Goal: Task Accomplishment & Management: Complete application form

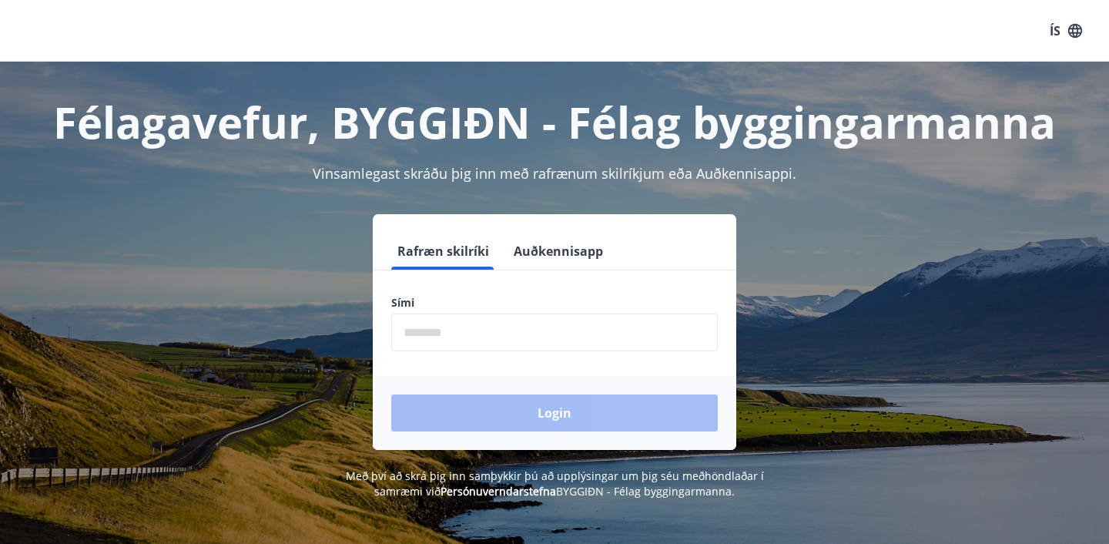
click at [524, 342] on input "phone" at bounding box center [554, 332] width 327 height 38
type input "********"
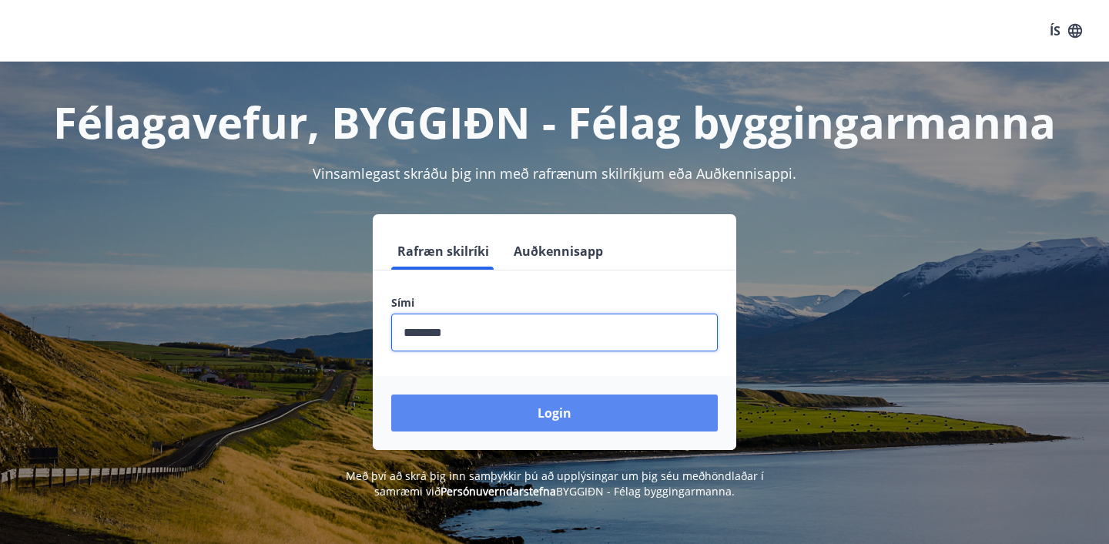
click at [517, 417] on button "Login" at bounding box center [554, 412] width 327 height 37
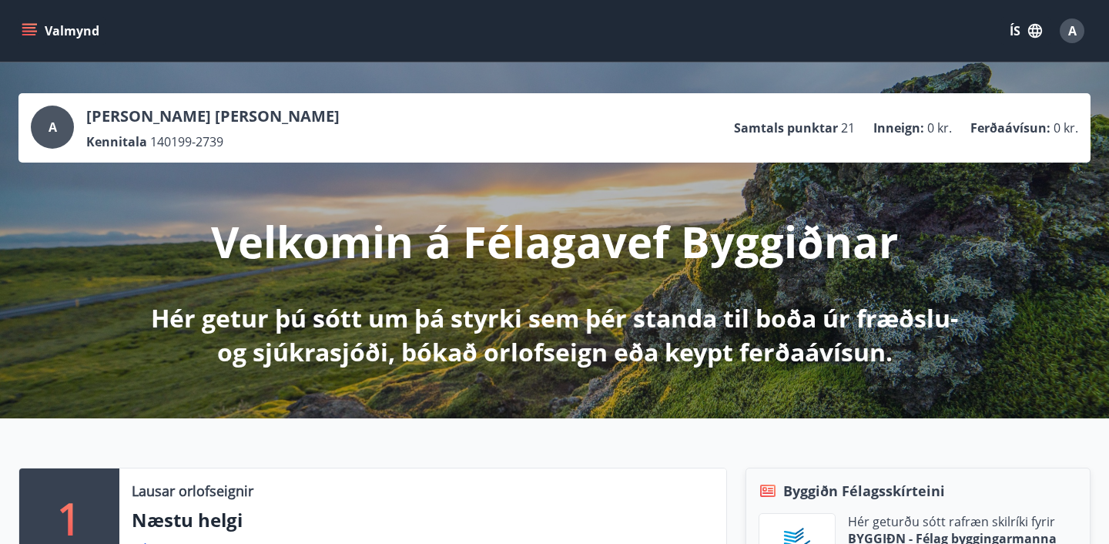
click at [34, 30] on icon "menu" at bounding box center [30, 31] width 17 height 2
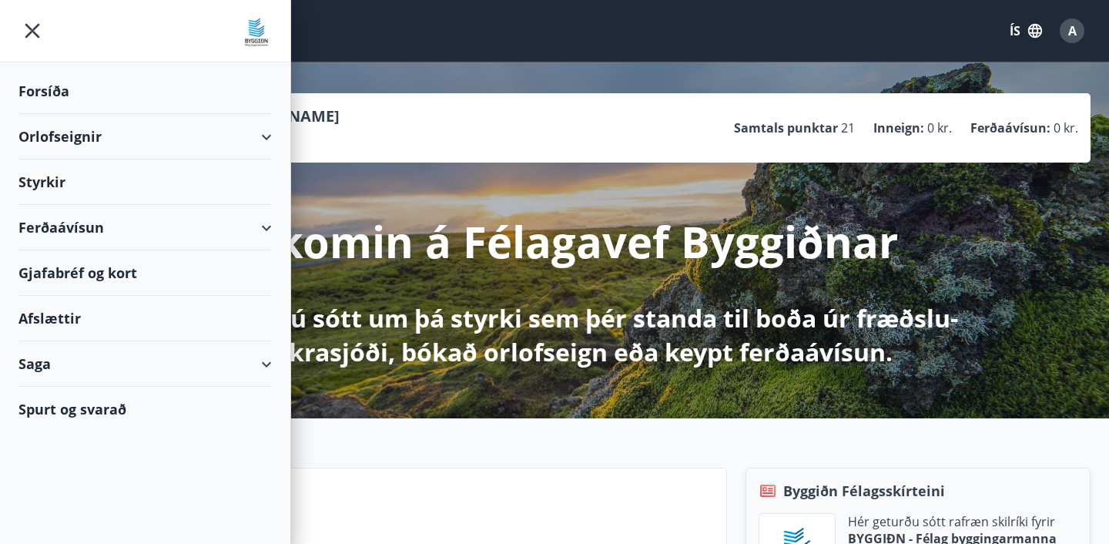
click at [49, 190] on div "Styrkir" at bounding box center [144, 181] width 253 height 45
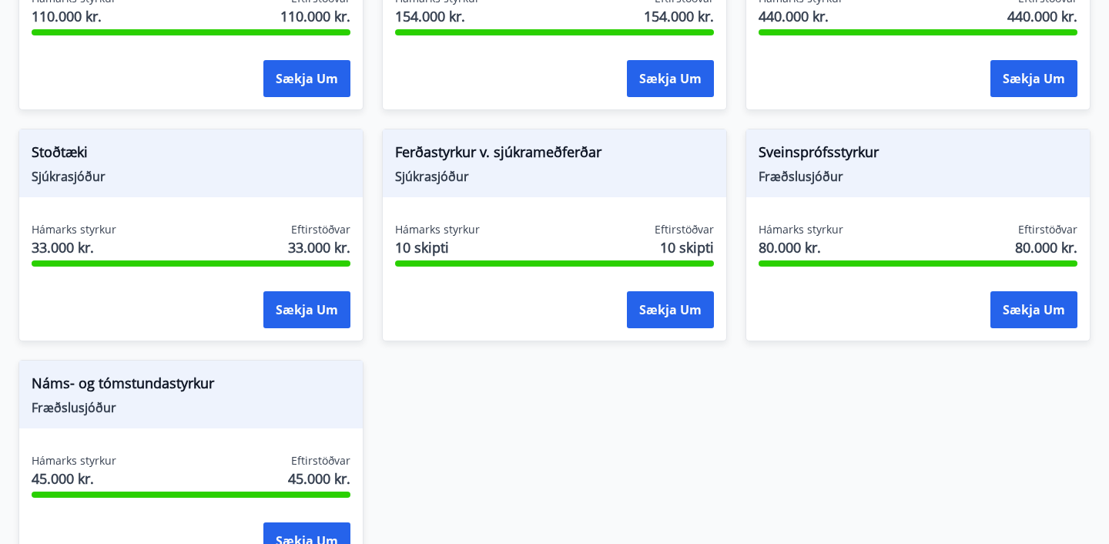
scroll to position [1540, 0]
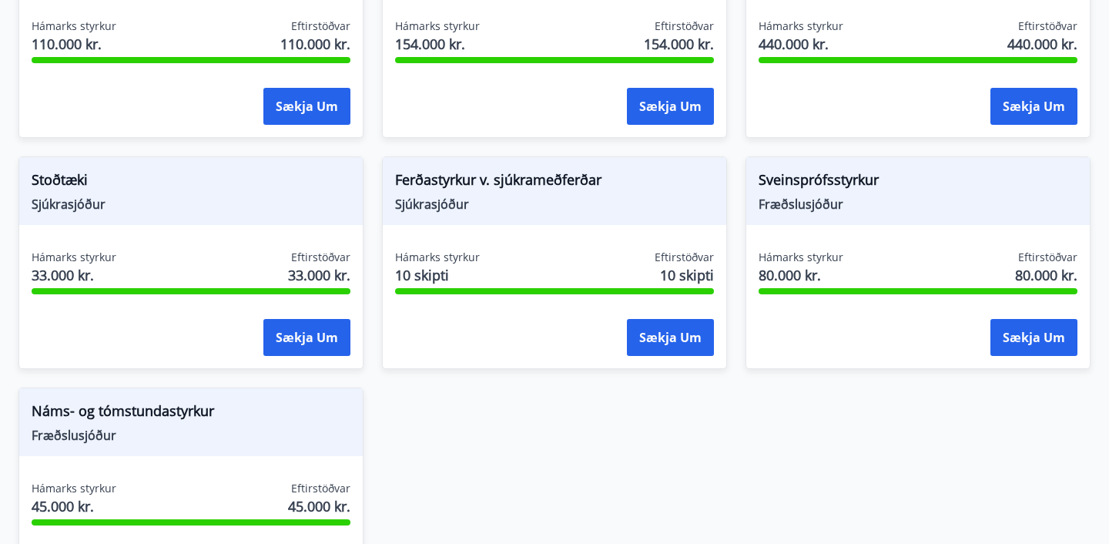
click at [829, 180] on span "Sveinsprófsstyrkur" at bounding box center [918, 182] width 319 height 26
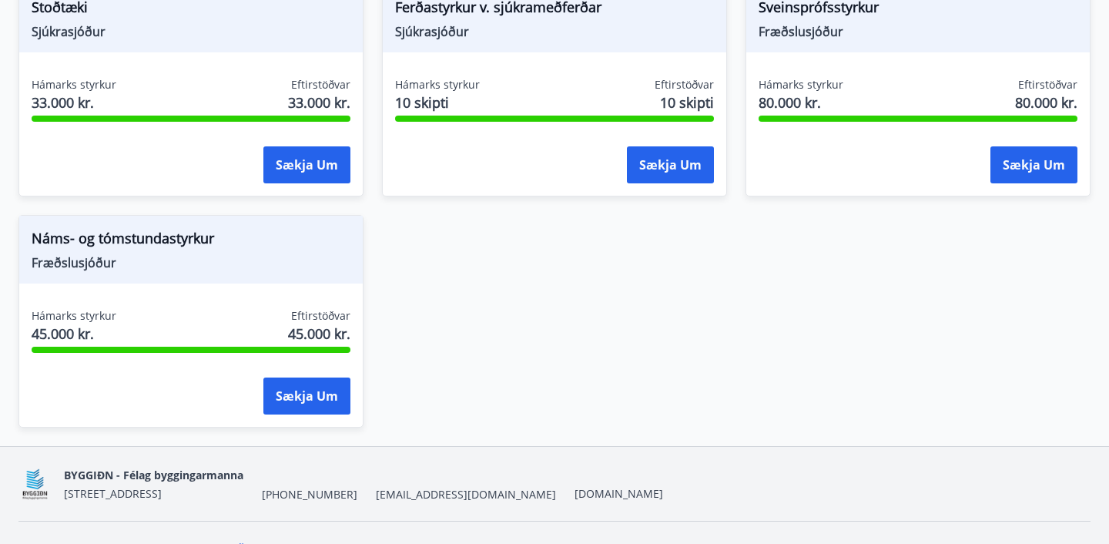
scroll to position [1720, 0]
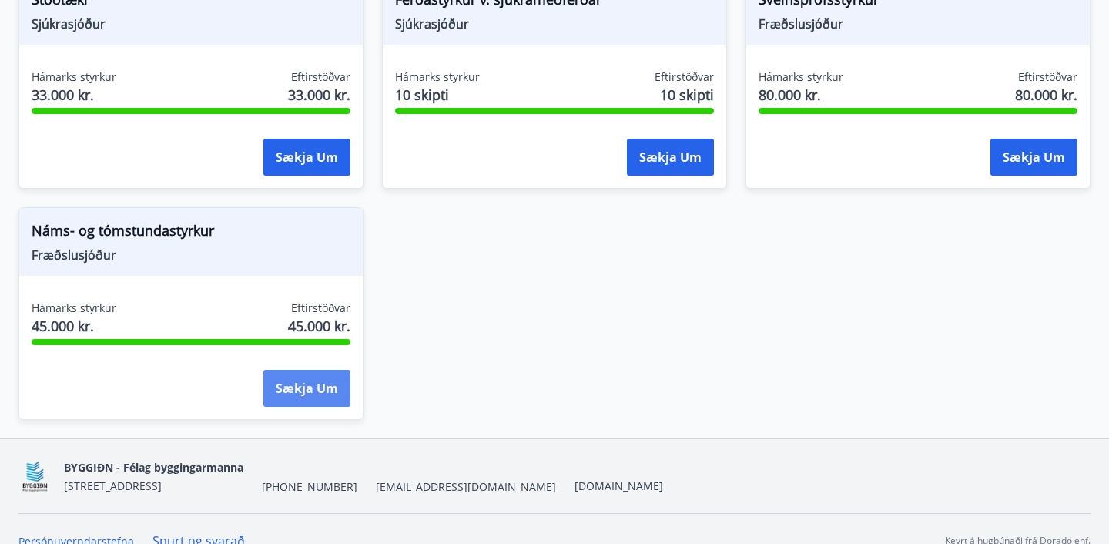
click at [305, 387] on button "Sækja um" at bounding box center [306, 388] width 87 height 37
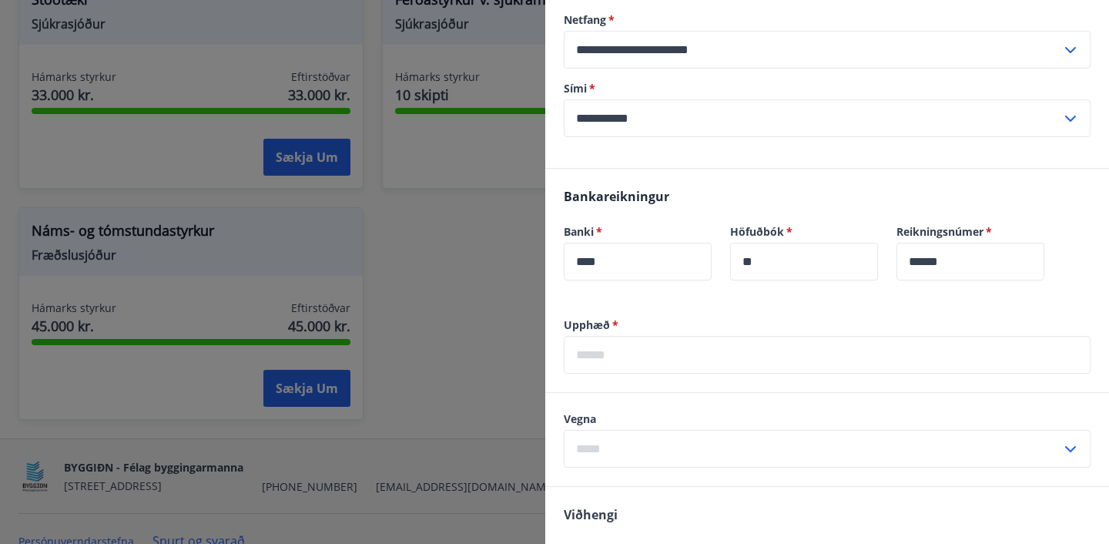
scroll to position [0, 0]
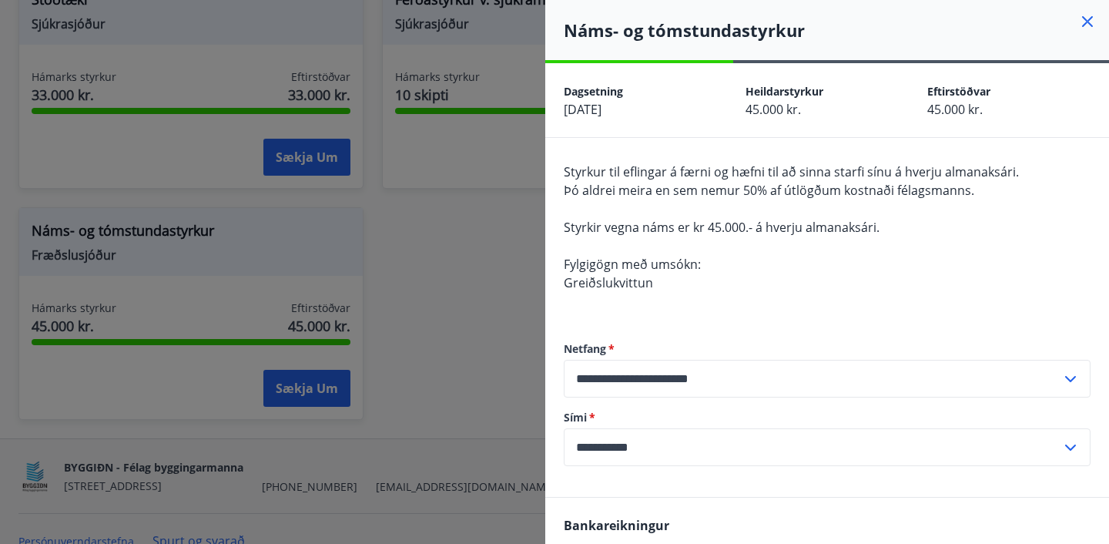
click at [380, 246] on div at bounding box center [554, 272] width 1109 height 544
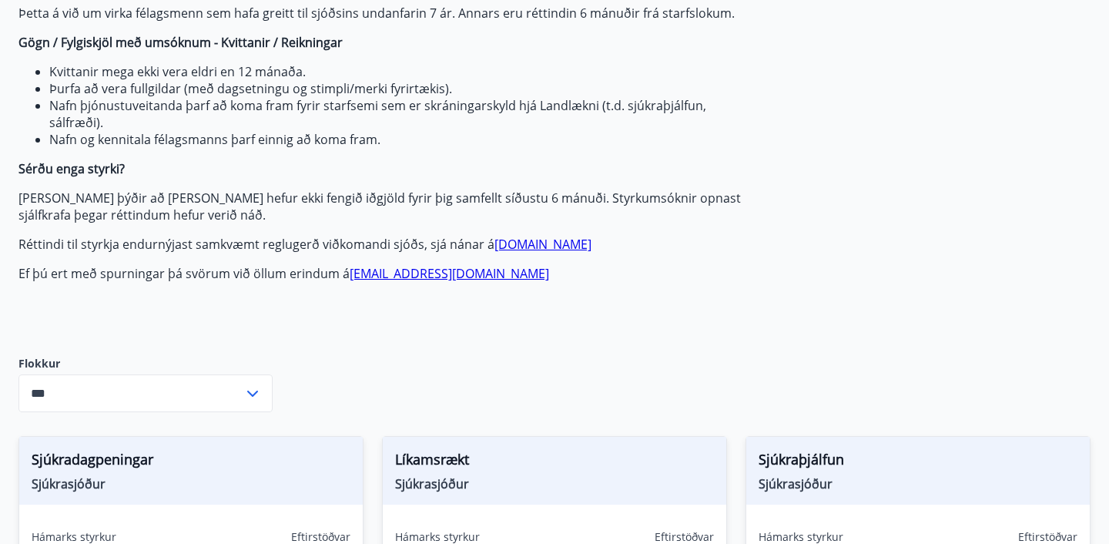
scroll to position [329, 0]
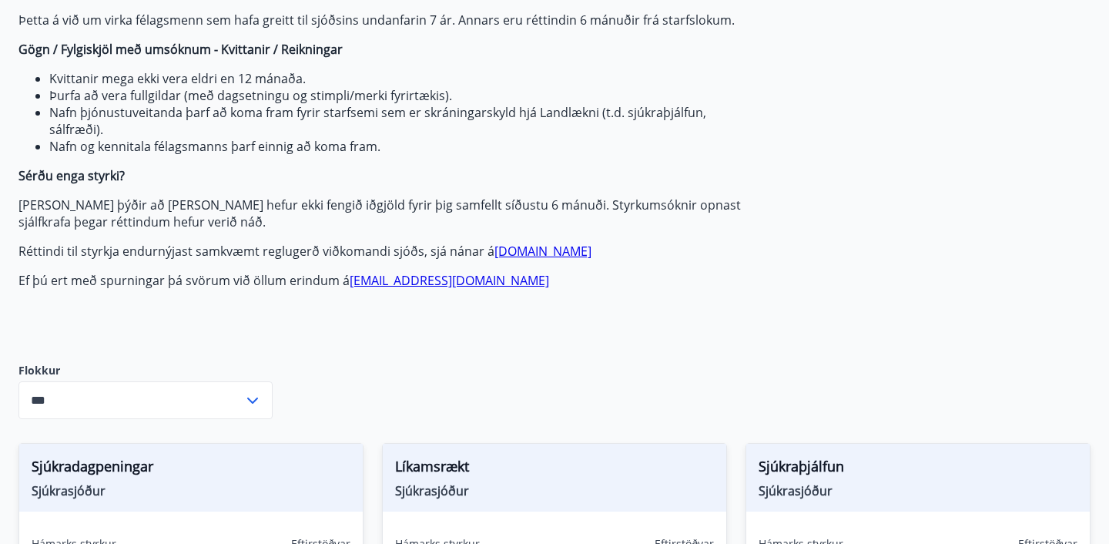
click at [213, 380] on div "Flokkur *** ​" at bounding box center [145, 390] width 254 height 55
click at [213, 393] on input "***" at bounding box center [130, 400] width 225 height 38
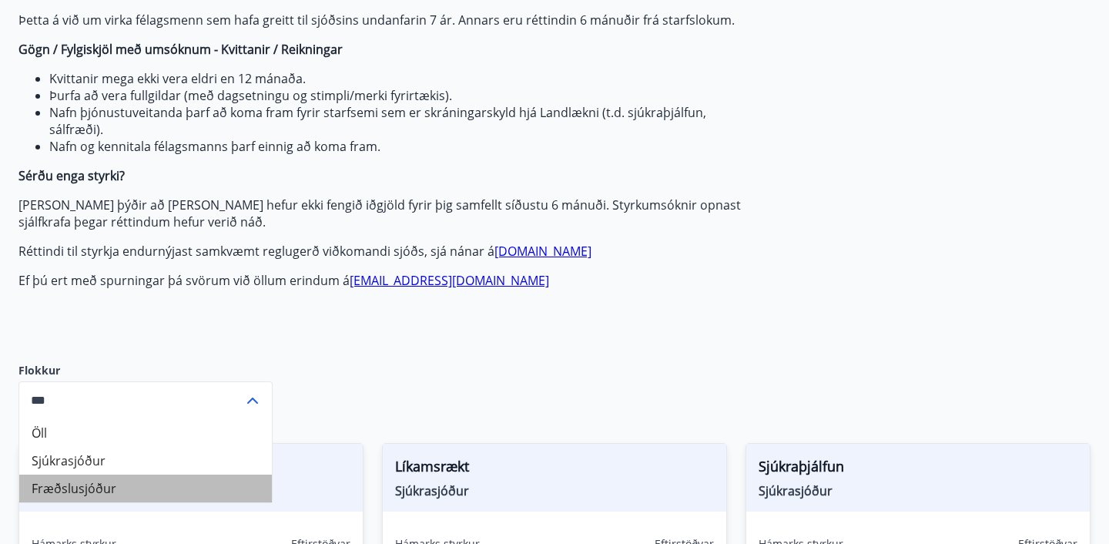
click at [132, 490] on li "Fræðslusjóður" at bounding box center [145, 488] width 253 height 28
type input "**********"
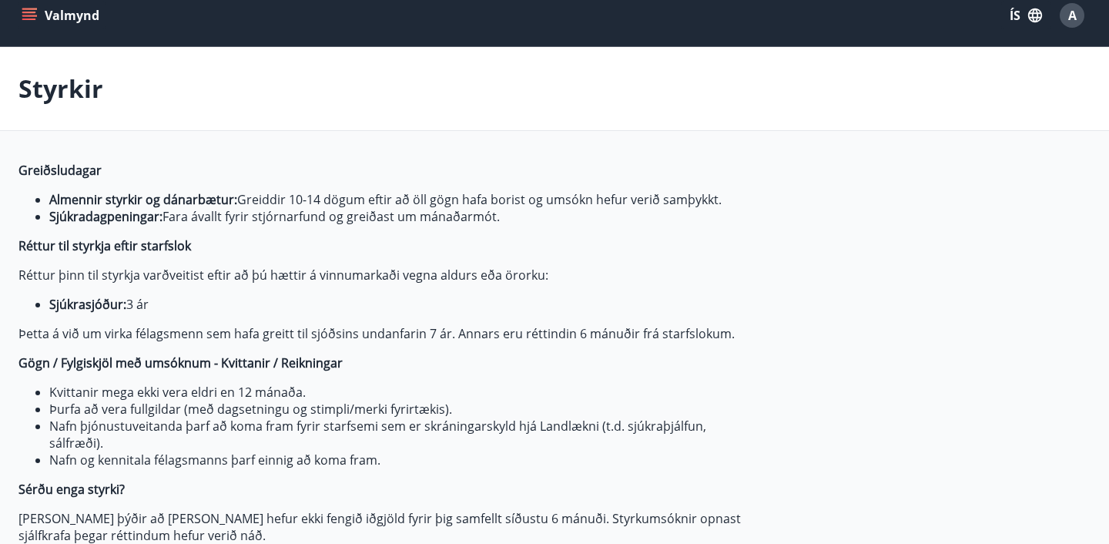
scroll to position [17, 0]
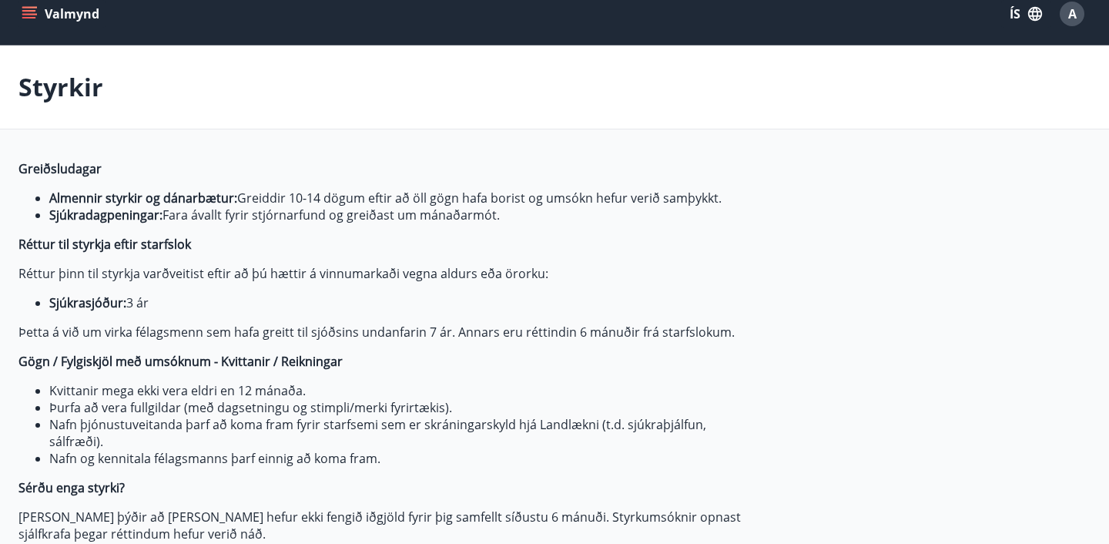
click at [288, 411] on li "Þurfa að vera fullgildar (með dagsetningu og stimpli/merki fyrirtækis)." at bounding box center [397, 407] width 696 height 17
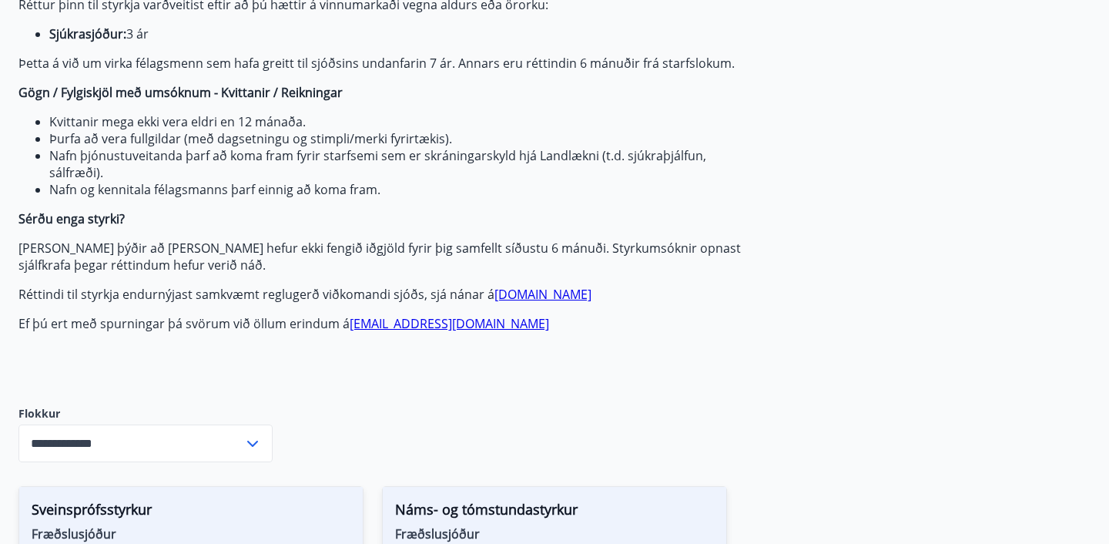
scroll to position [0, 0]
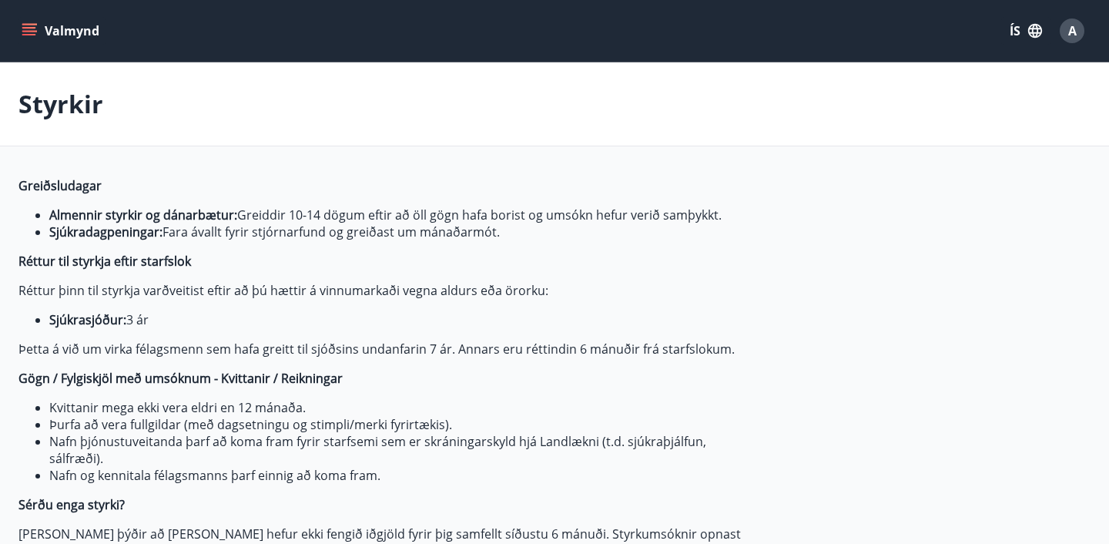
click at [39, 32] on button "Valmynd" at bounding box center [61, 31] width 87 height 28
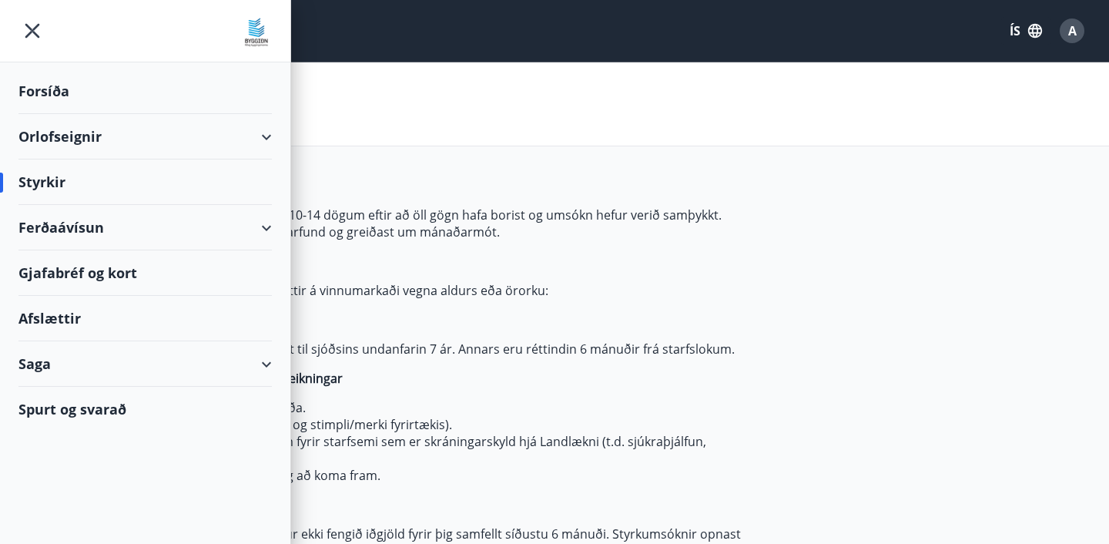
click at [240, 223] on div "Ferðaávísun" at bounding box center [144, 227] width 253 height 45
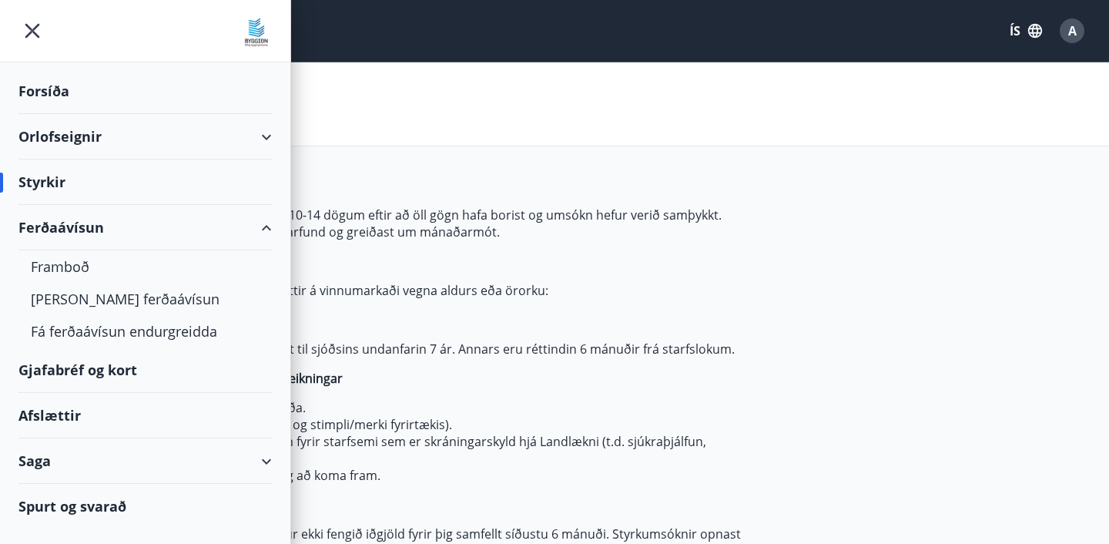
click at [225, 223] on div "Ferðaávísun" at bounding box center [144, 227] width 253 height 45
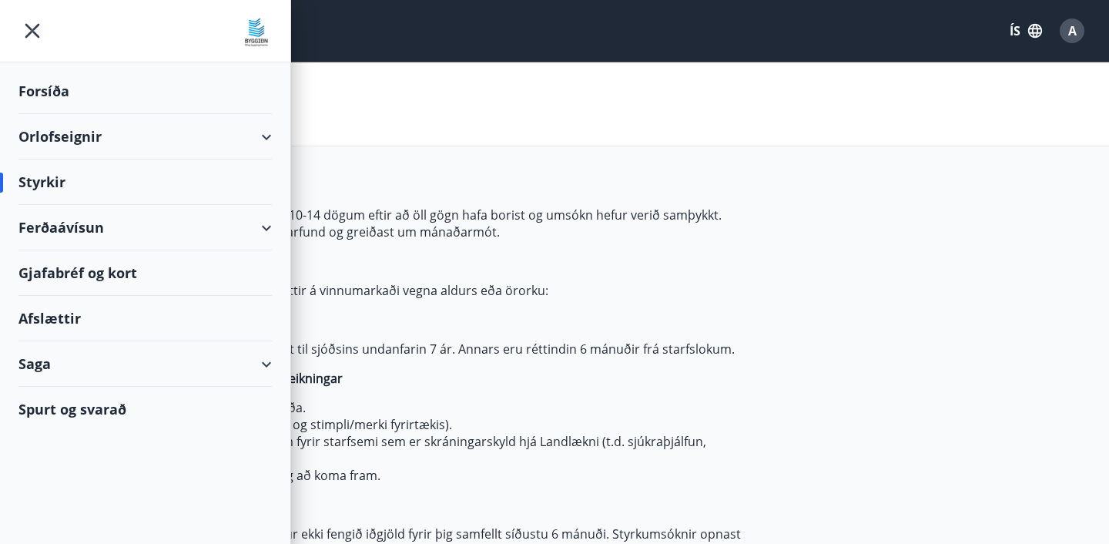
click at [78, 130] on div "Orlofseignir" at bounding box center [144, 136] width 253 height 45
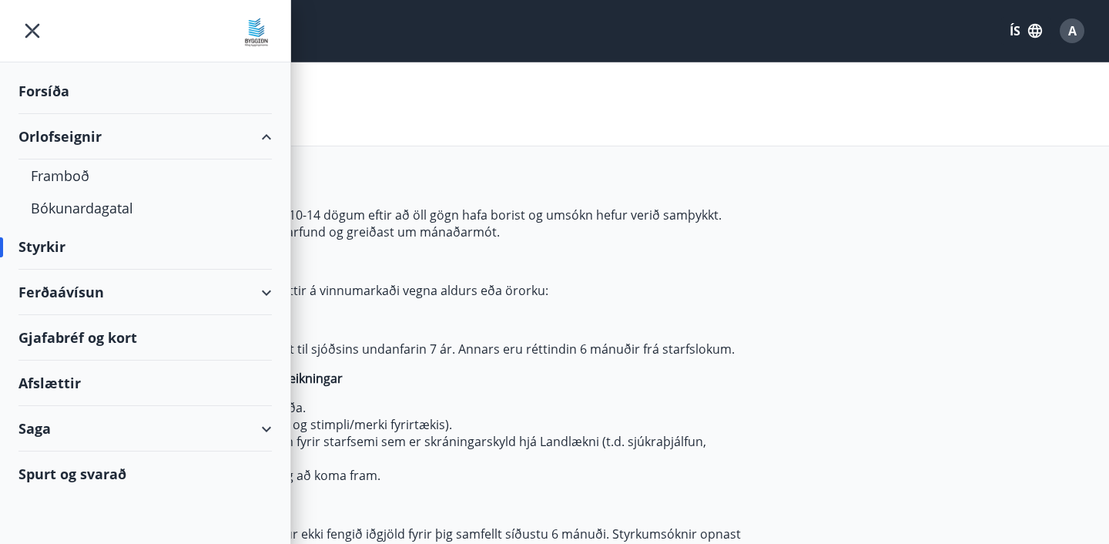
click at [78, 130] on div "Orlofseignir" at bounding box center [144, 136] width 253 height 45
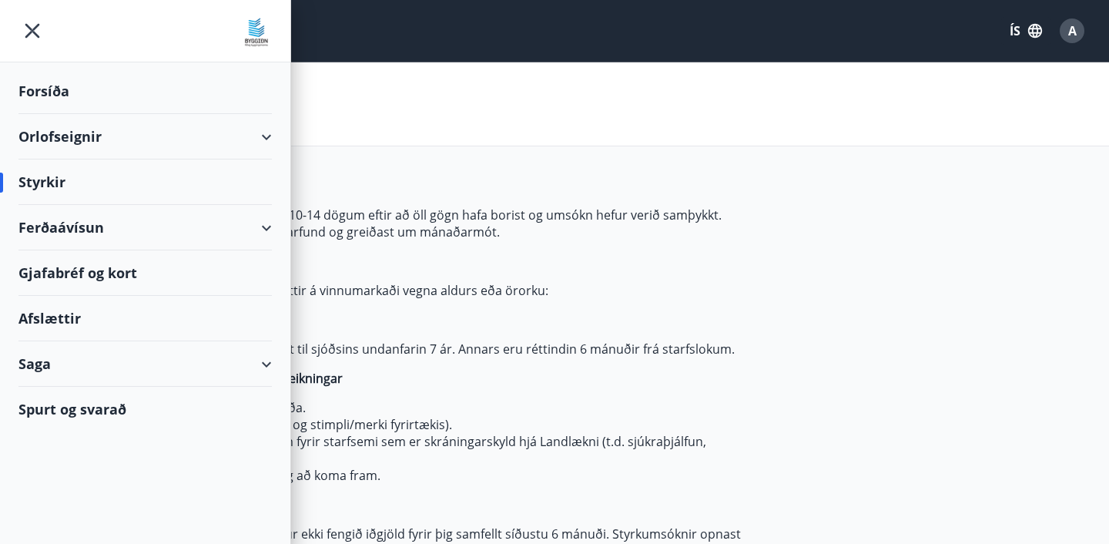
click at [55, 317] on div "Afslættir" at bounding box center [144, 318] width 253 height 45
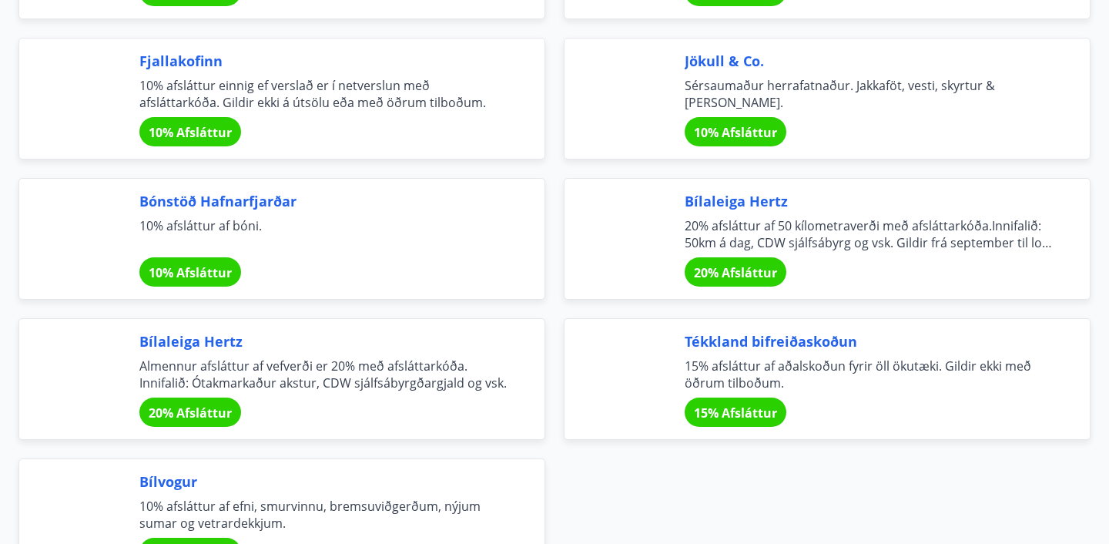
scroll to position [5296, 0]
